Goal: Transaction & Acquisition: Book appointment/travel/reservation

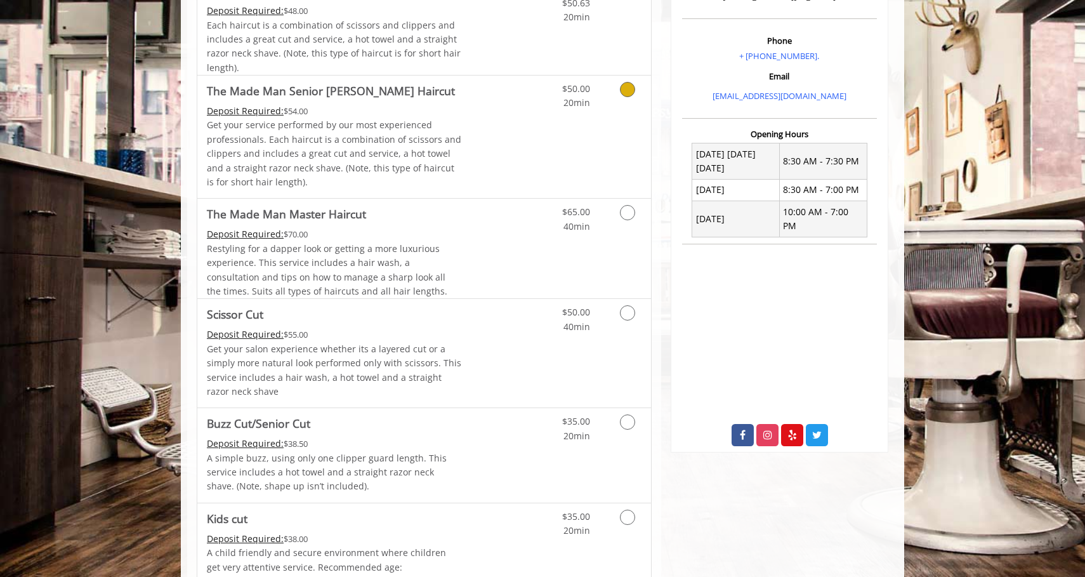
scroll to position [379, 0]
click at [496, 320] on link "Discounted Price" at bounding box center [500, 352] width 76 height 109
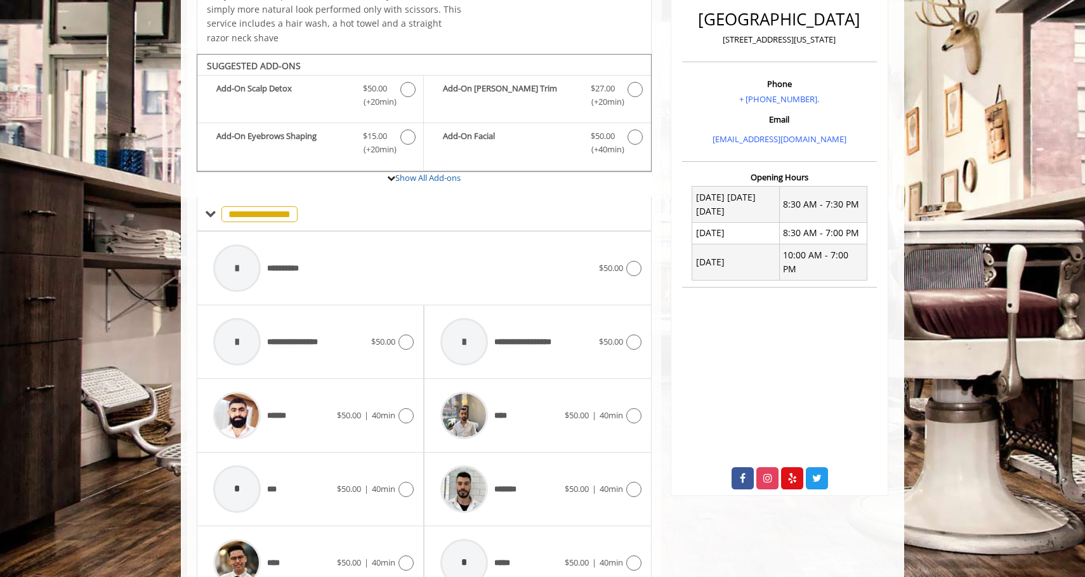
scroll to position [386, 0]
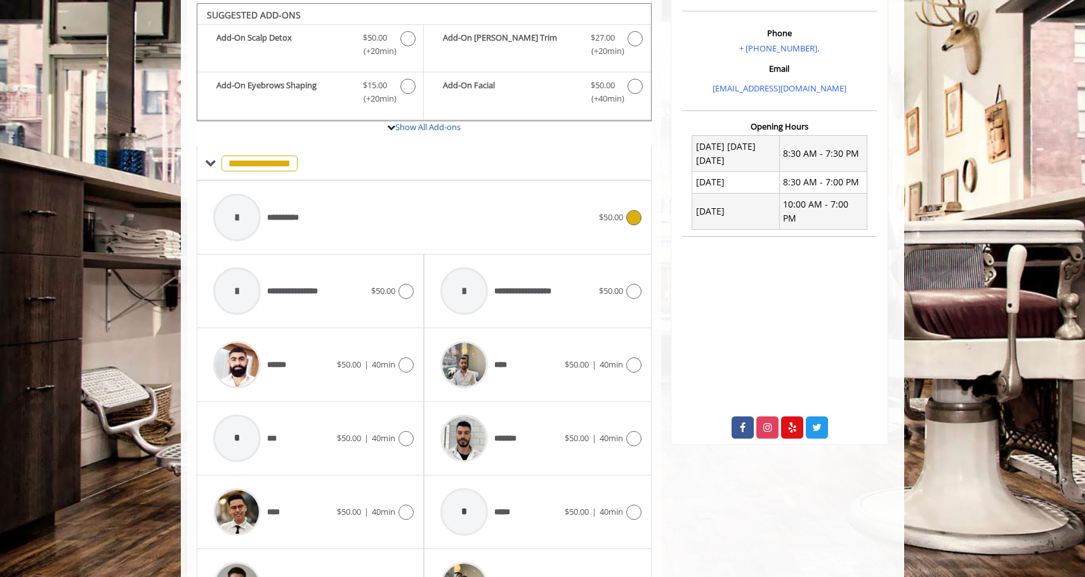
click at [543, 218] on div "**********" at bounding box center [403, 217] width 392 height 60
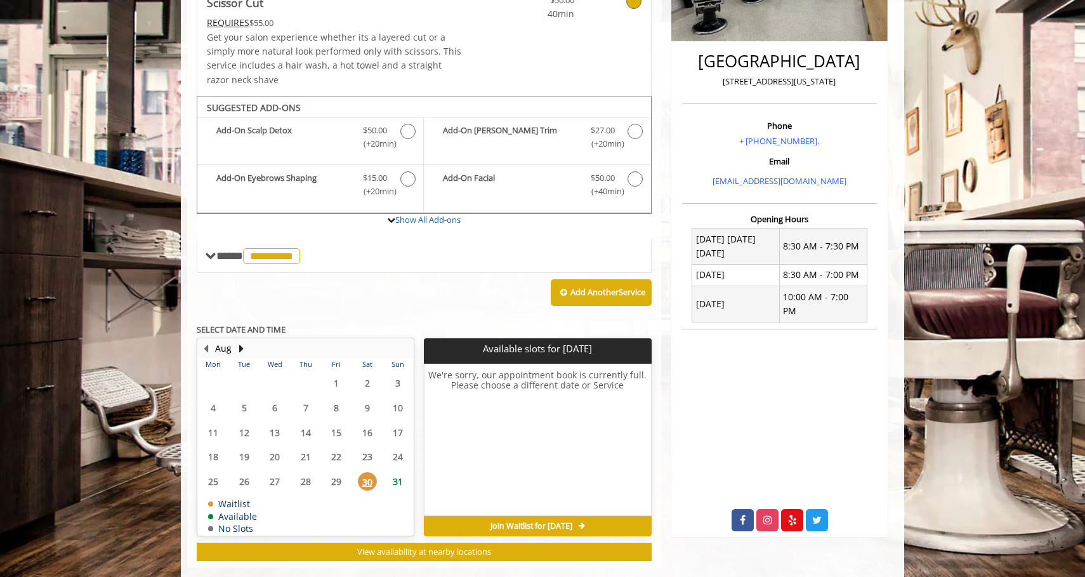
scroll to position [308, 0]
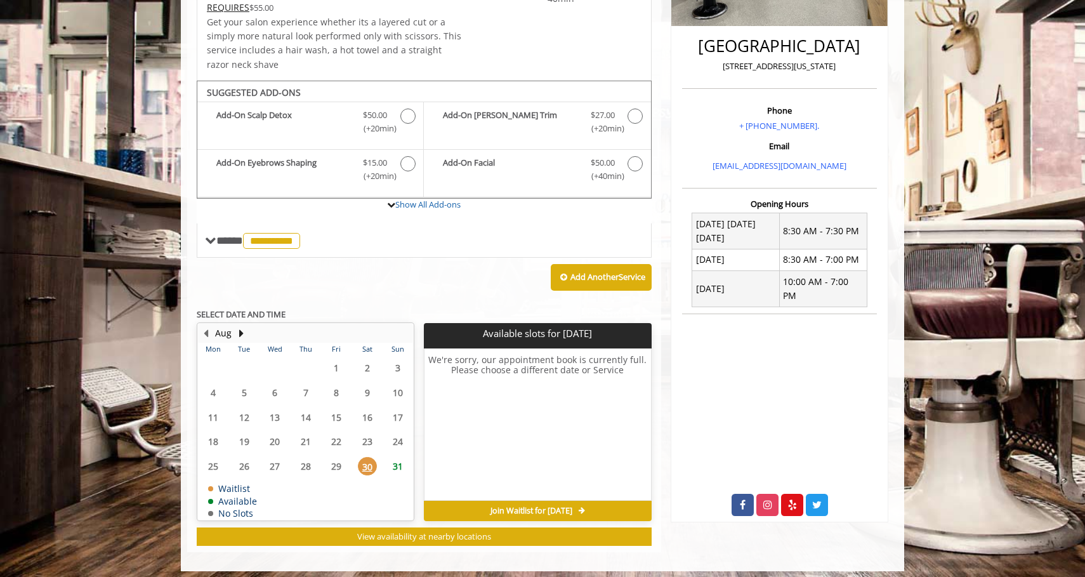
click at [392, 457] on span "31" at bounding box center [397, 466] width 19 height 18
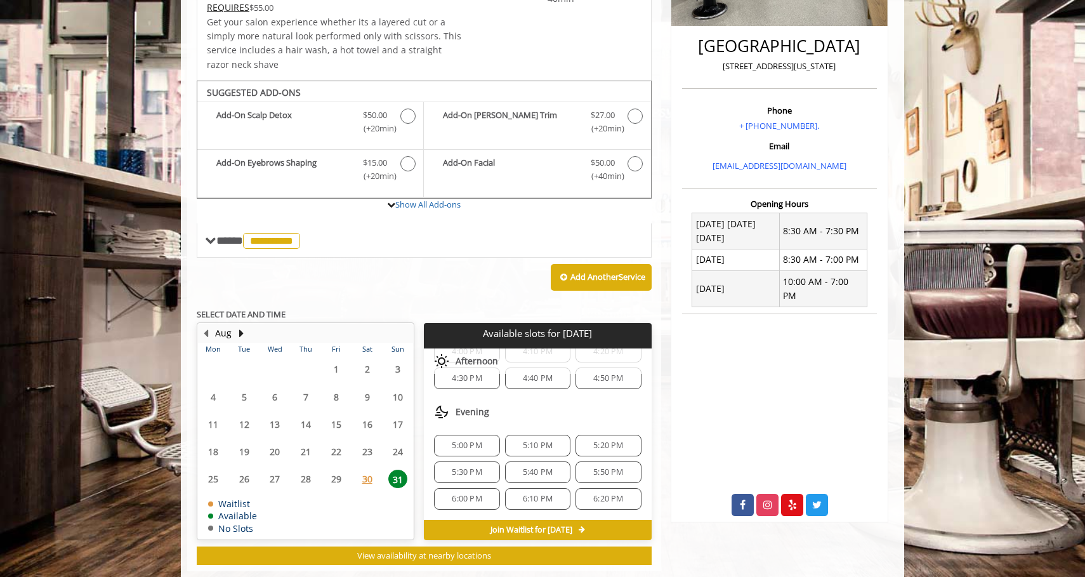
scroll to position [404, 0]
click at [534, 440] on span "5:10 PM" at bounding box center [538, 445] width 30 height 10
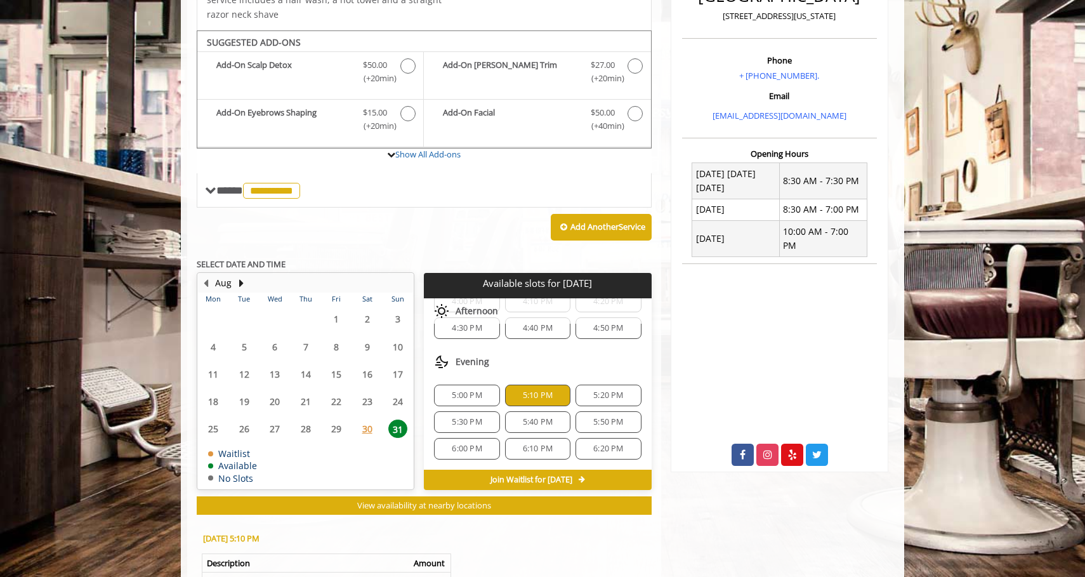
scroll to position [160, 0]
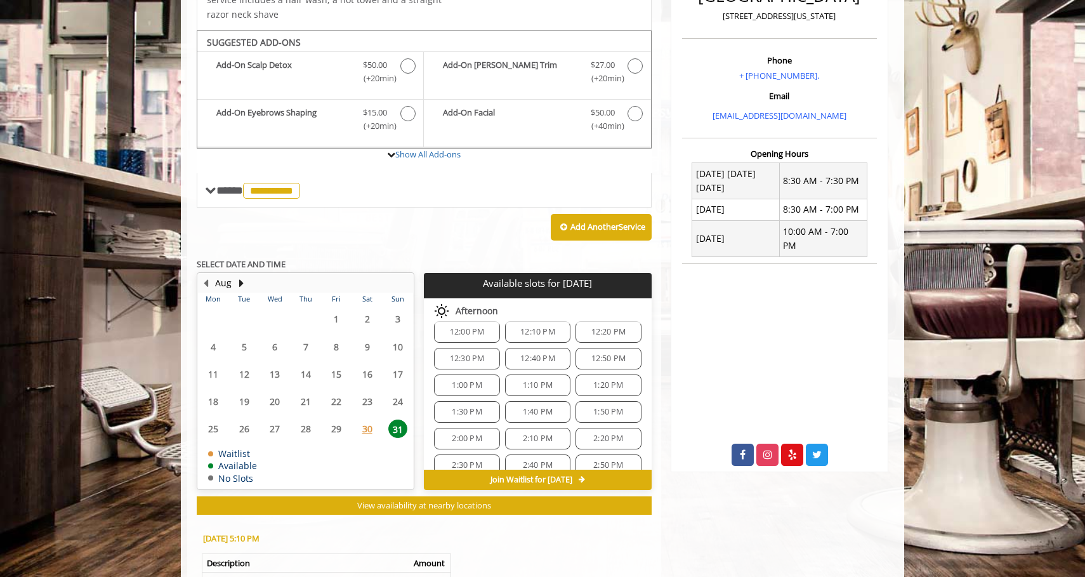
click at [536, 407] on span "1:40 PM" at bounding box center [538, 412] width 30 height 10
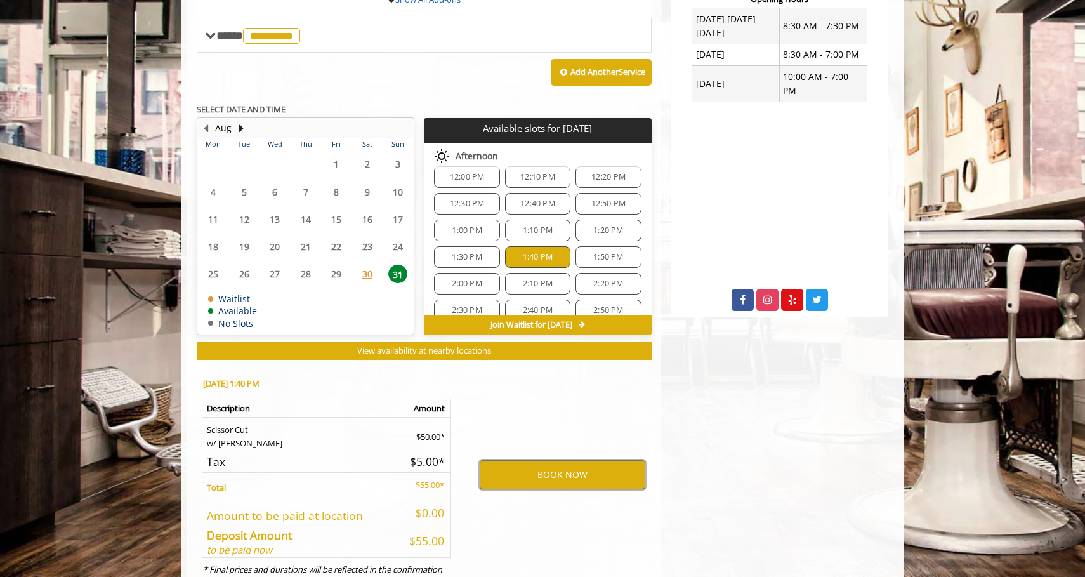
scroll to position [511, 0]
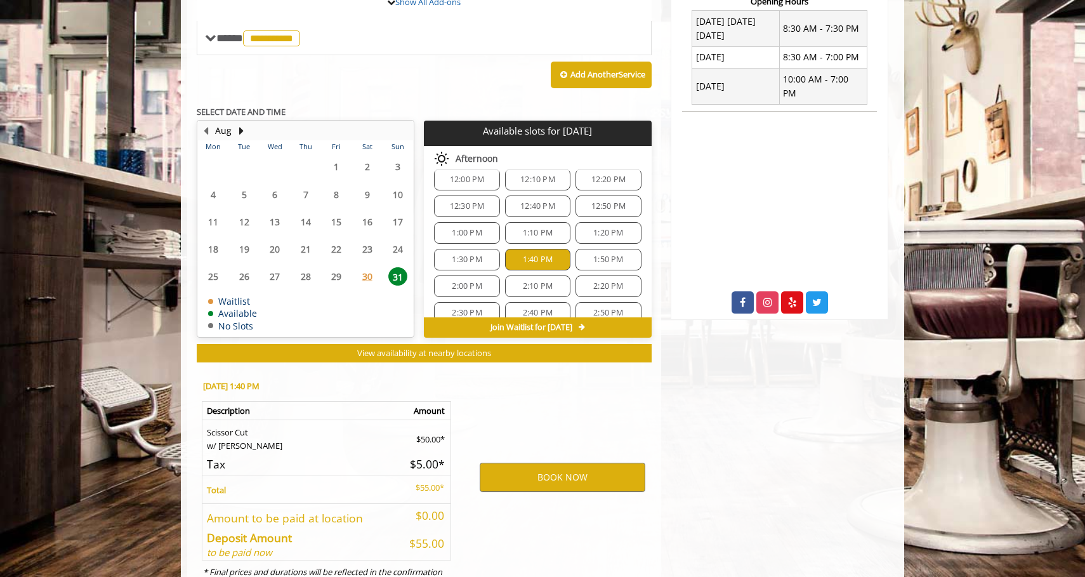
click at [595, 254] on span "1:50 PM" at bounding box center [608, 259] width 30 height 10
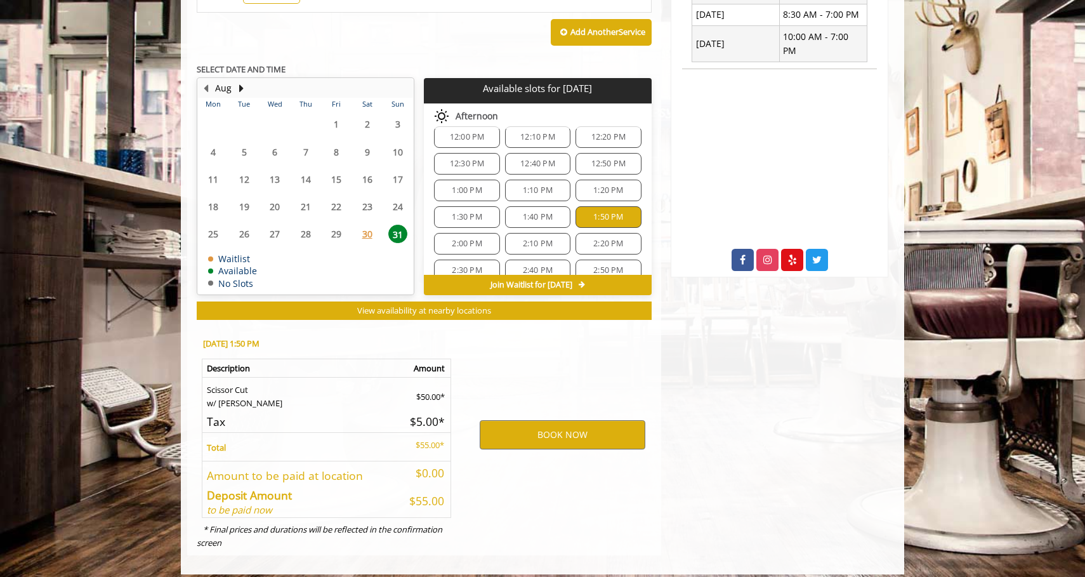
click at [370, 228] on span "30" at bounding box center [367, 234] width 19 height 18
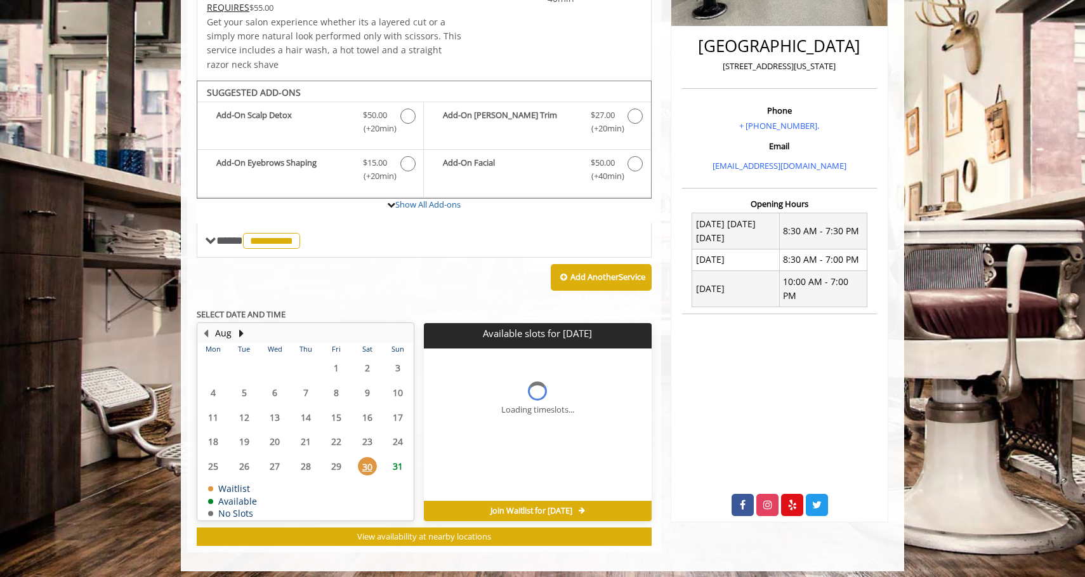
scroll to position [0, 0]
click at [393, 457] on span "31" at bounding box center [397, 466] width 19 height 18
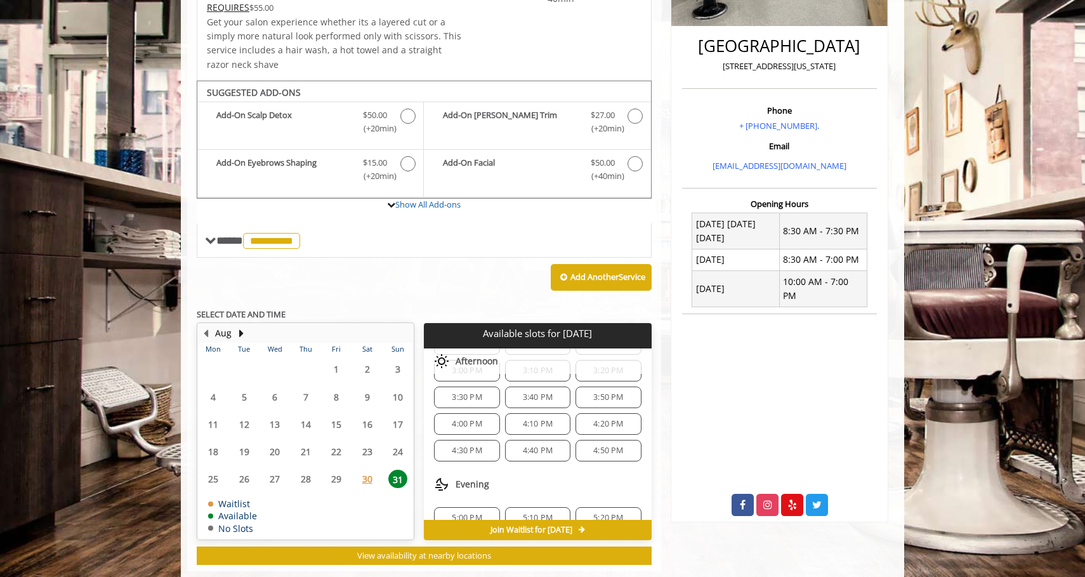
scroll to position [308, 0]
click at [242, 326] on button "Next Month" at bounding box center [241, 333] width 10 height 14
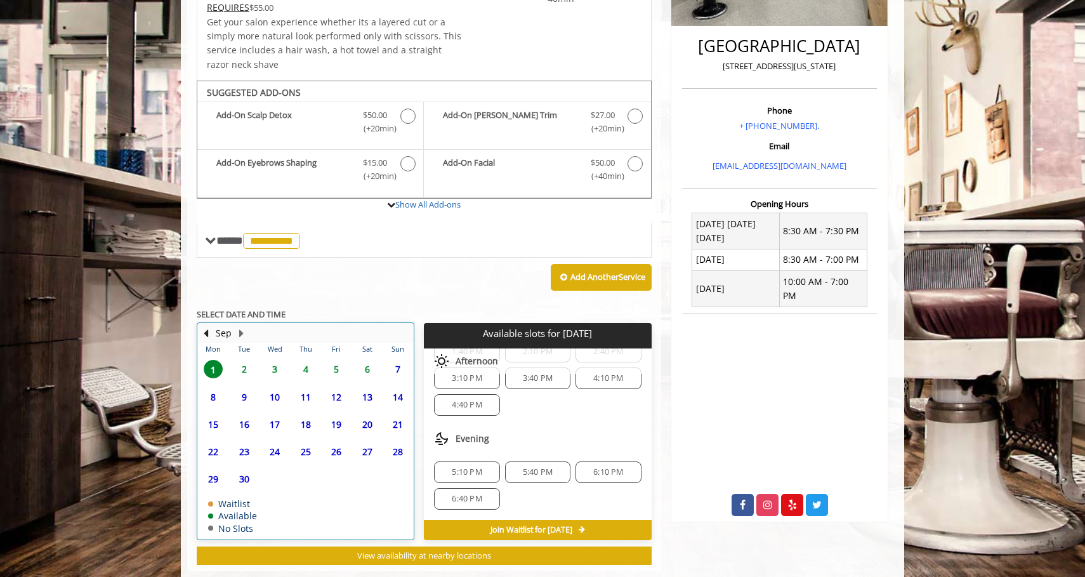
scroll to position [190, 0]
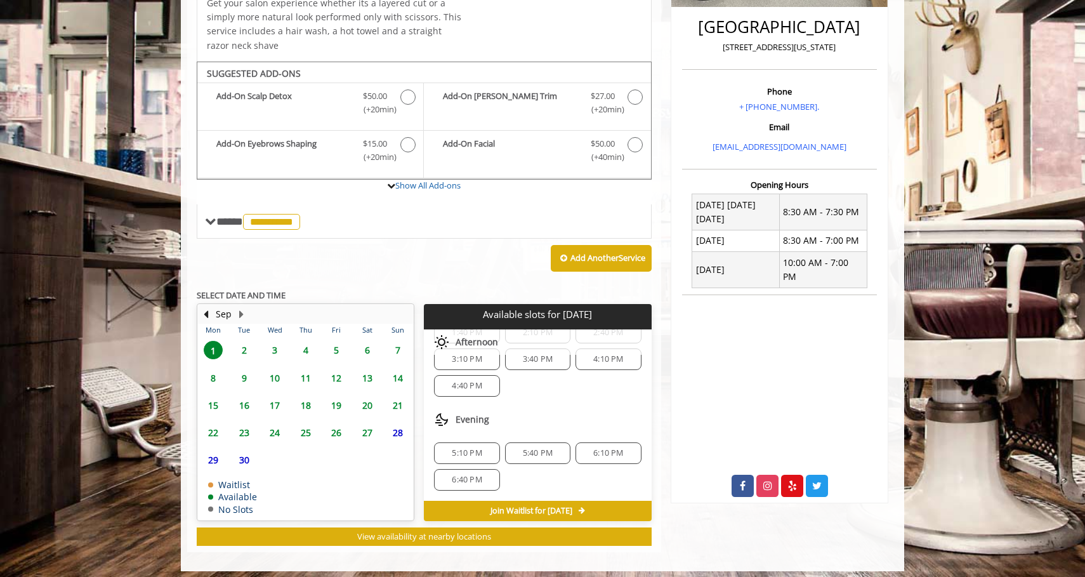
click at [542, 442] on div "5:40 PM" at bounding box center [537, 453] width 65 height 22
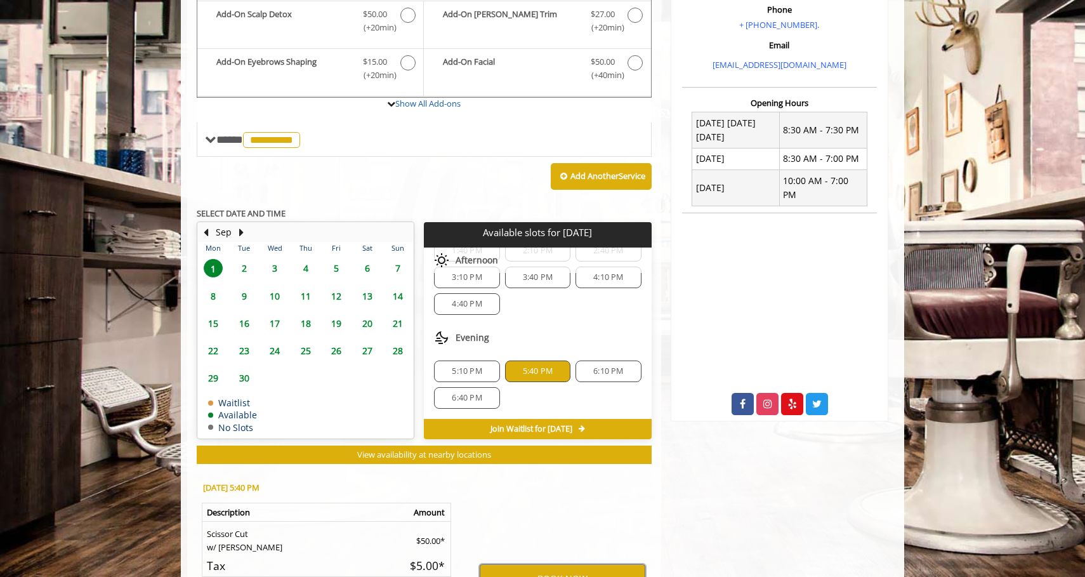
scroll to position [553, 0]
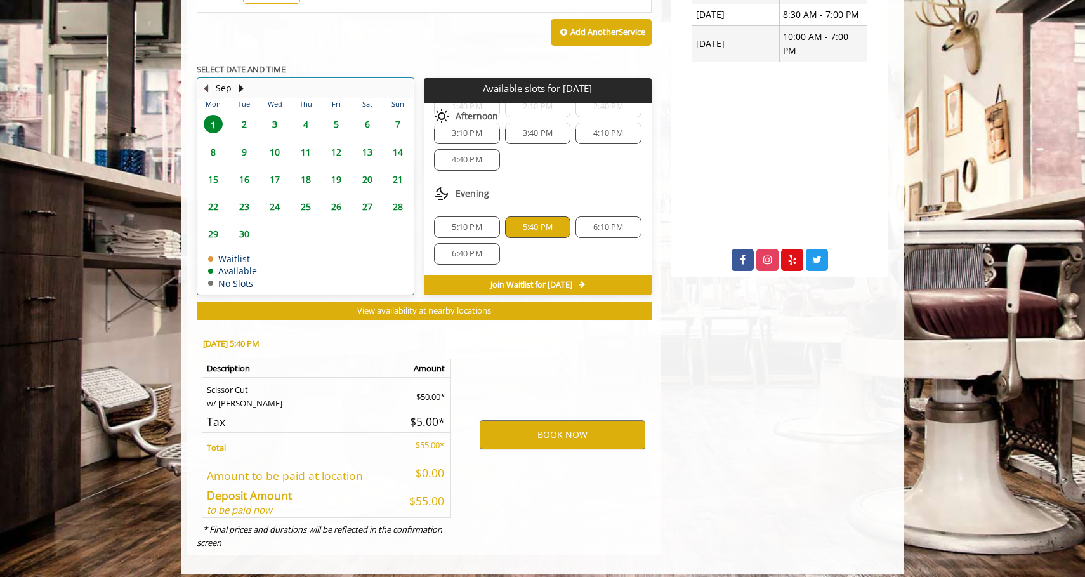
click at [208, 81] on button "Previous Month" at bounding box center [206, 88] width 10 height 14
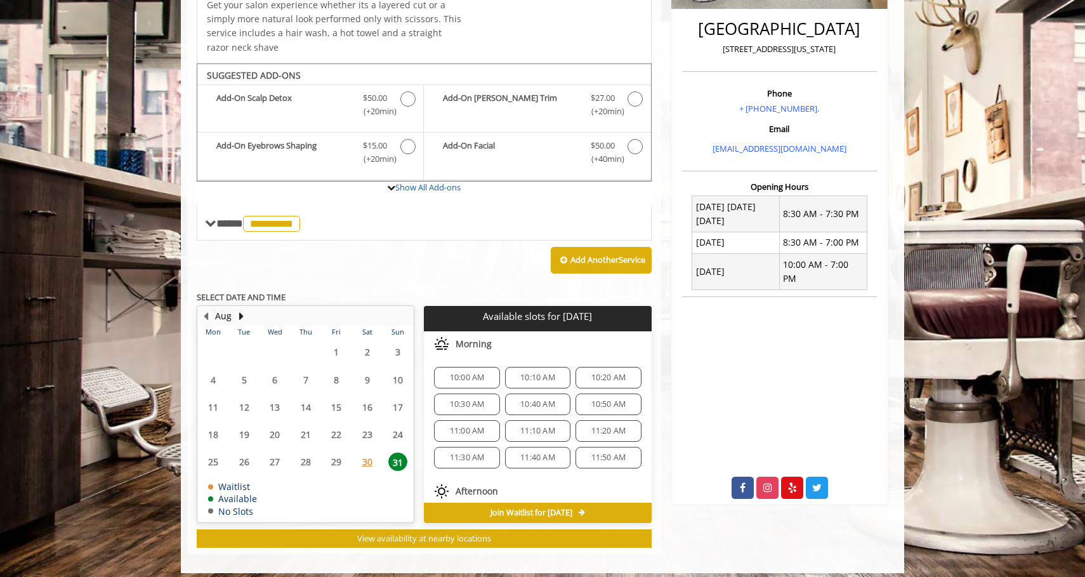
scroll to position [327, 0]
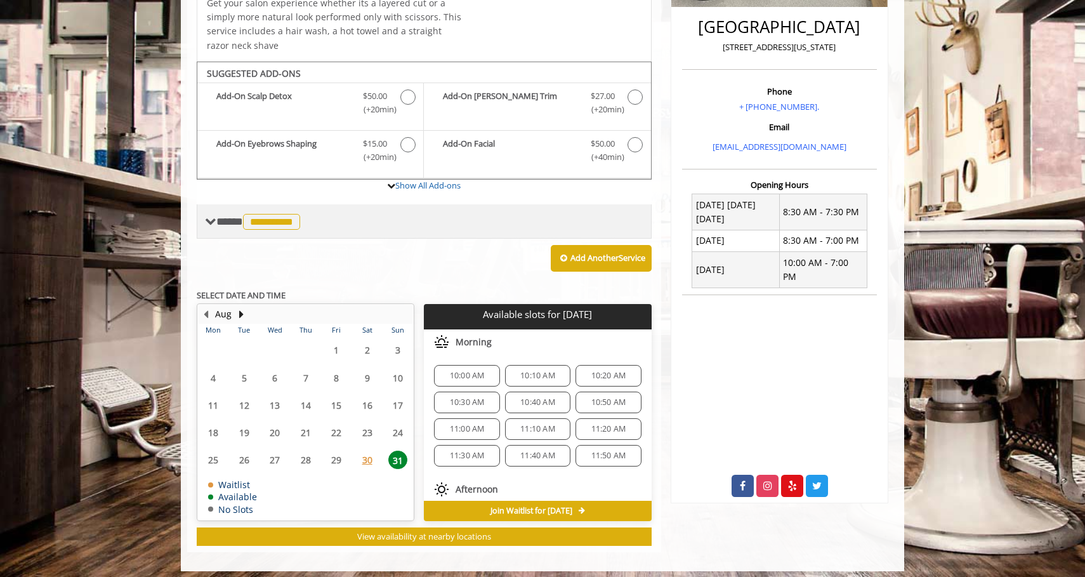
click at [231, 216] on span "**********" at bounding box center [259, 221] width 87 height 11
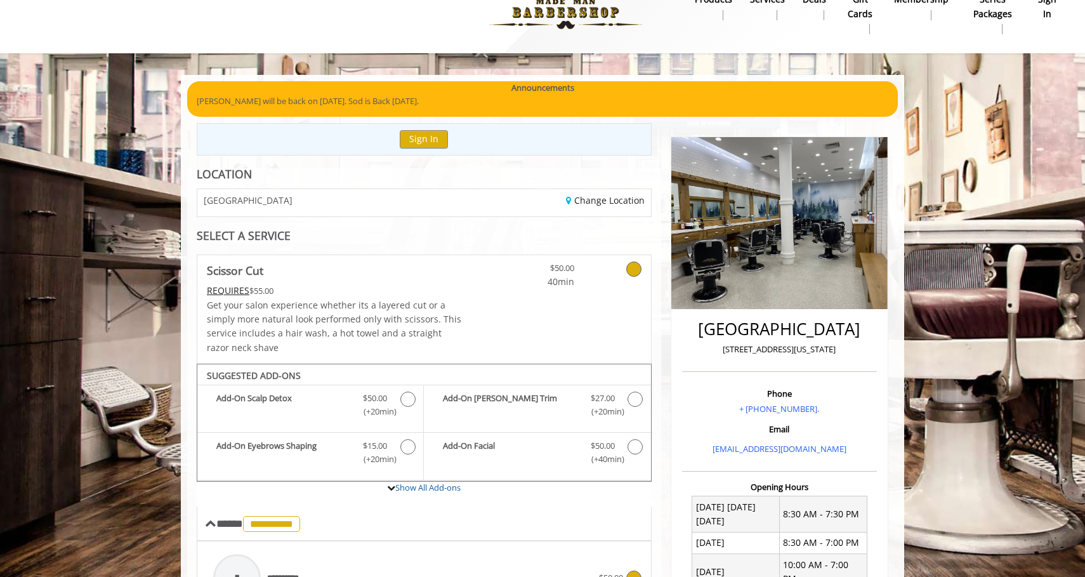
scroll to position [40, 0]
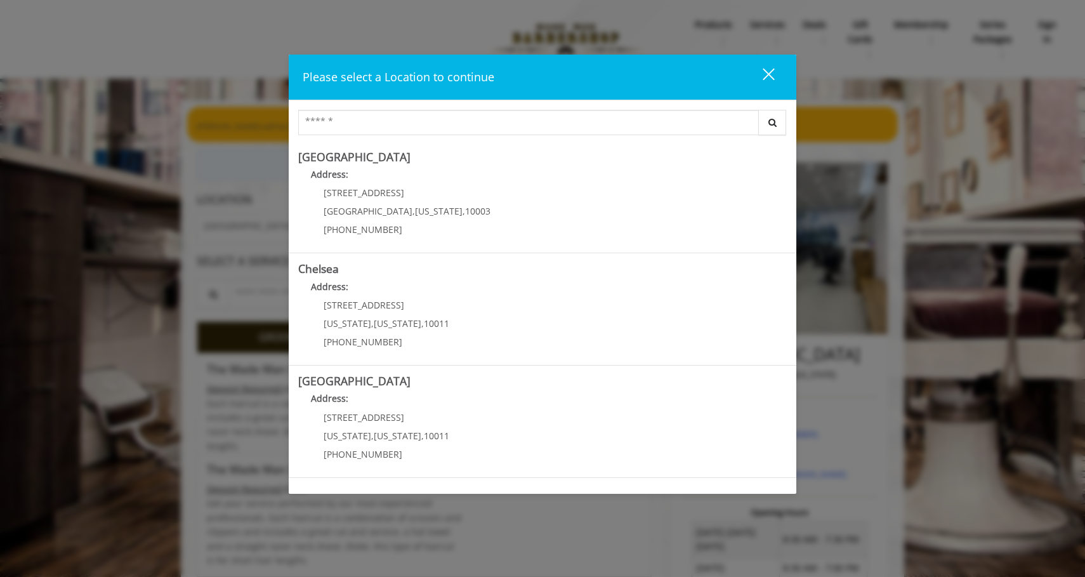
click at [772, 76] on div "close" at bounding box center [760, 76] width 25 height 19
